Goal: Check status

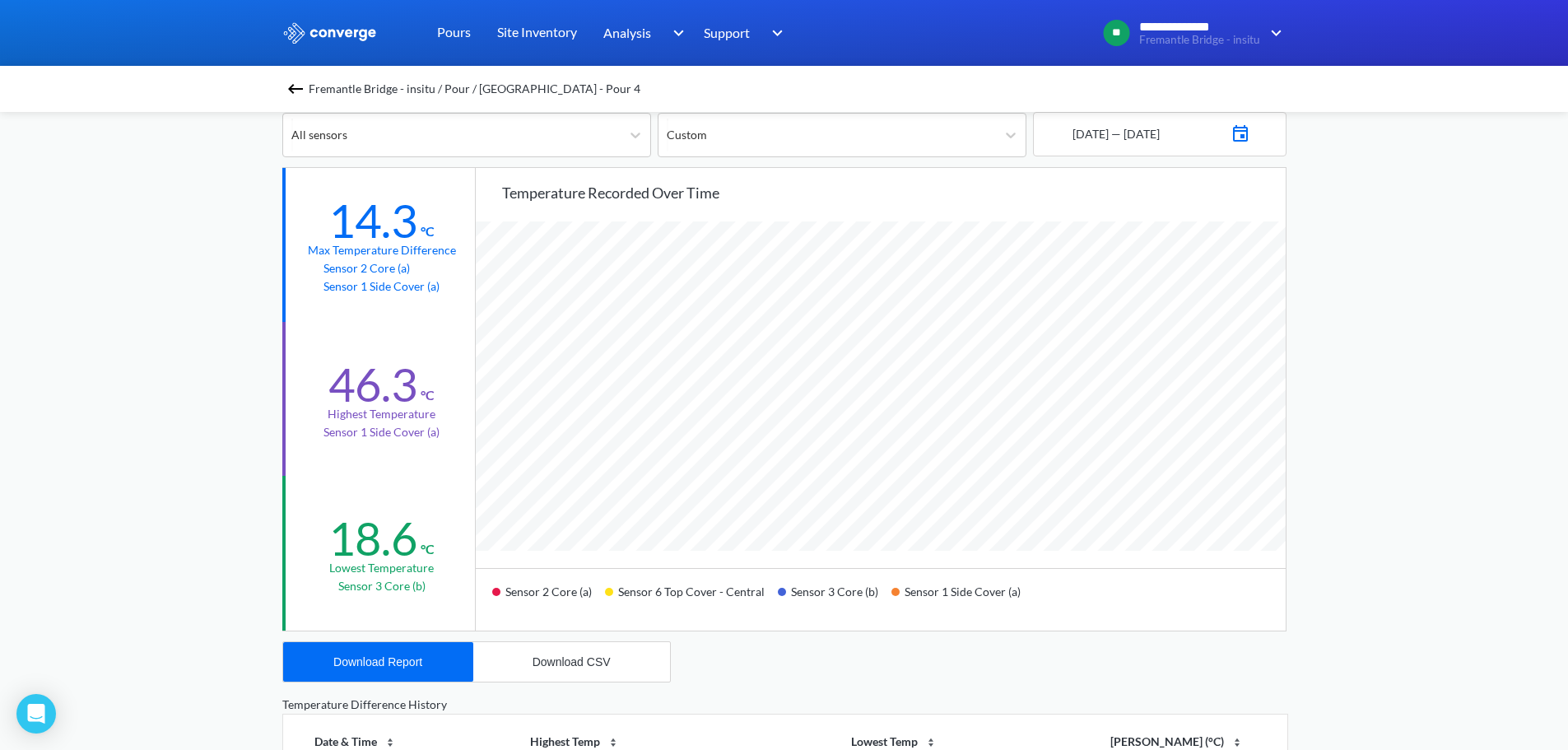
scroll to position [1379, 1568]
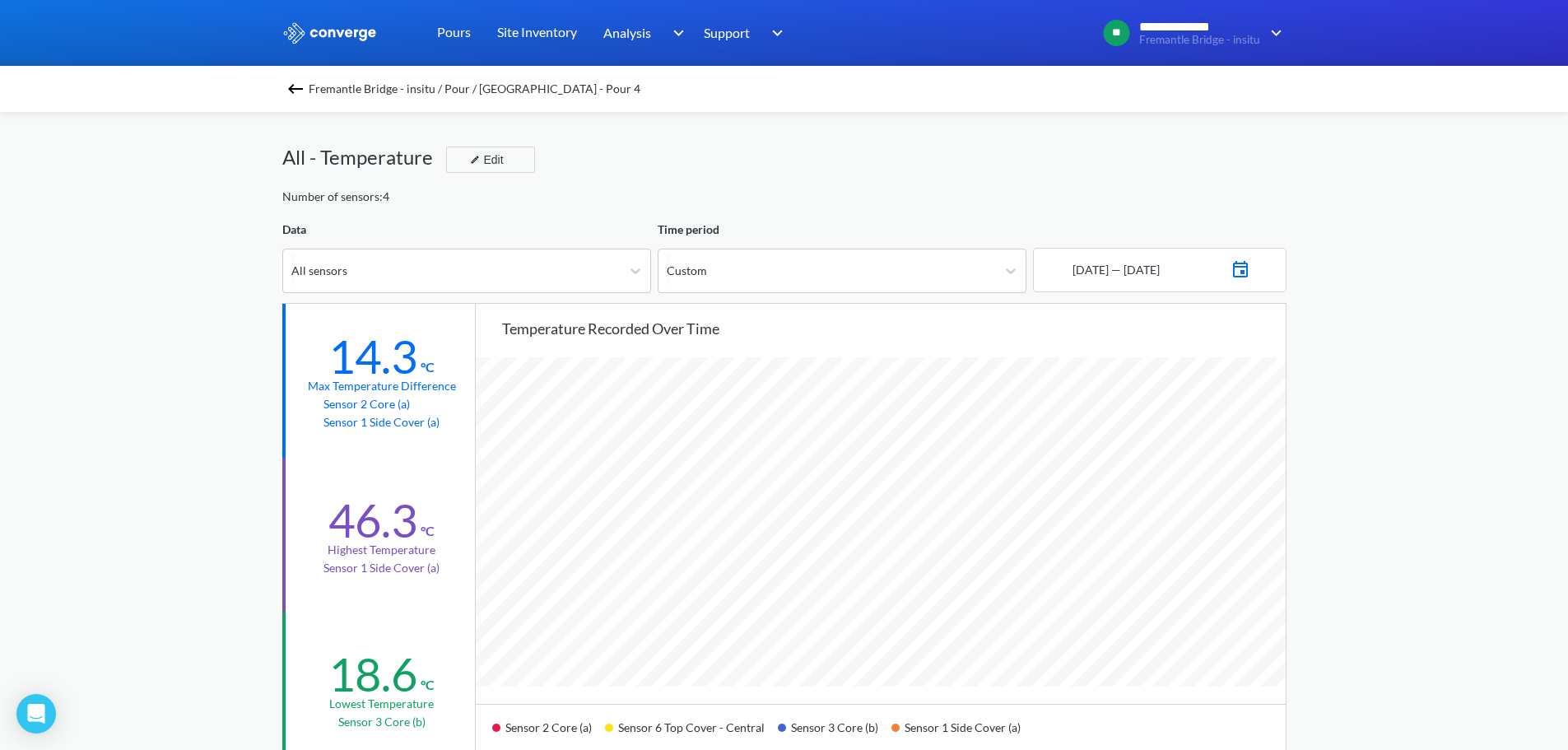
click at [1175, 280] on div "[DATE] — [DATE]" at bounding box center [1160, 270] width 254 height 44
click at [373, 83] on span "Fremantle Bridge - insitu / Pour / [GEOGRAPHIC_DATA] - Pour 4" at bounding box center [474, 89] width 331 height 23
